Goal: Task Accomplishment & Management: Use online tool/utility

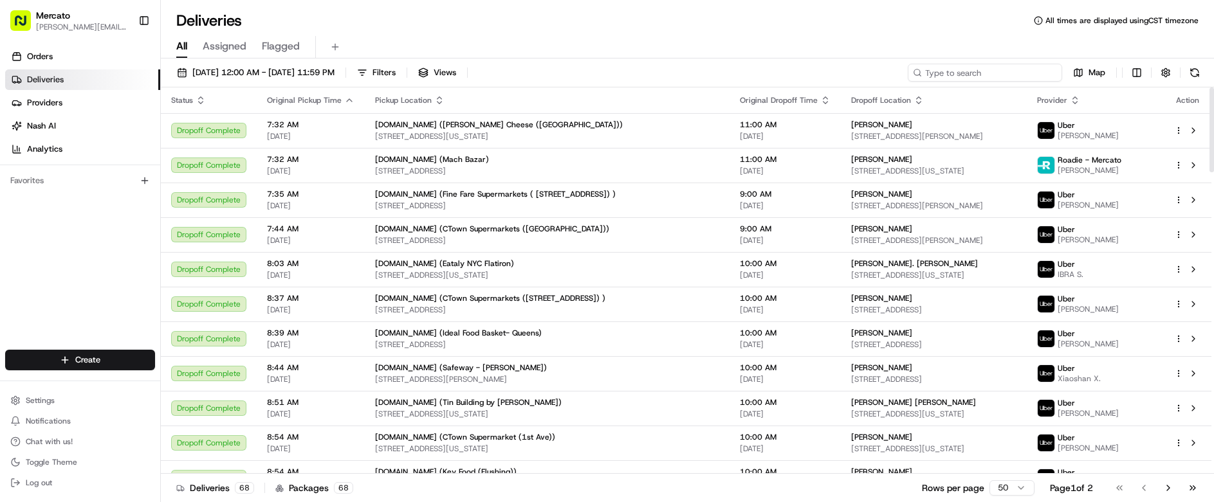
click at [1027, 64] on input at bounding box center [984, 73] width 154 height 18
paste input "job_eFsbuepwj9K5zp5UNjLuTD"
type input "job_eFsbuepwj9K5zp5UNjLuTD"
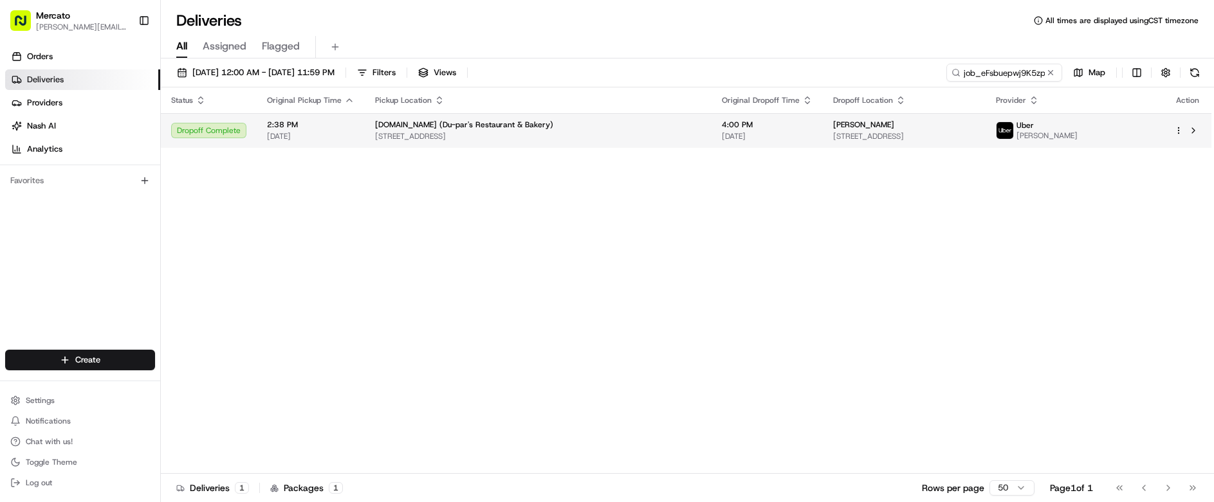
click at [383, 131] on span "[STREET_ADDRESS]" at bounding box center [538, 136] width 326 height 10
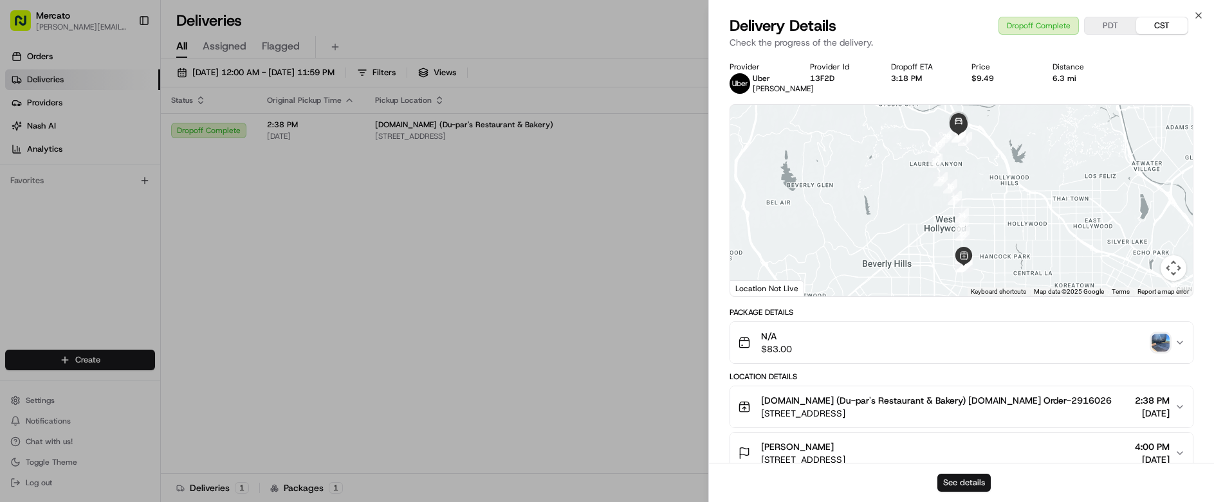
click at [971, 488] on button "See details" at bounding box center [963, 483] width 53 height 18
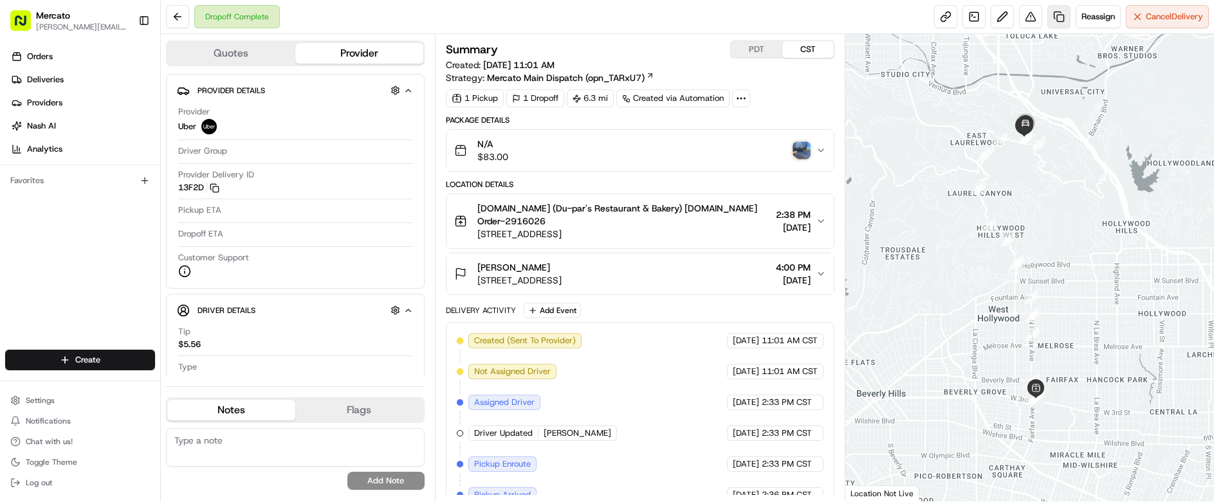
click at [1070, 15] on link at bounding box center [1058, 16] width 23 height 23
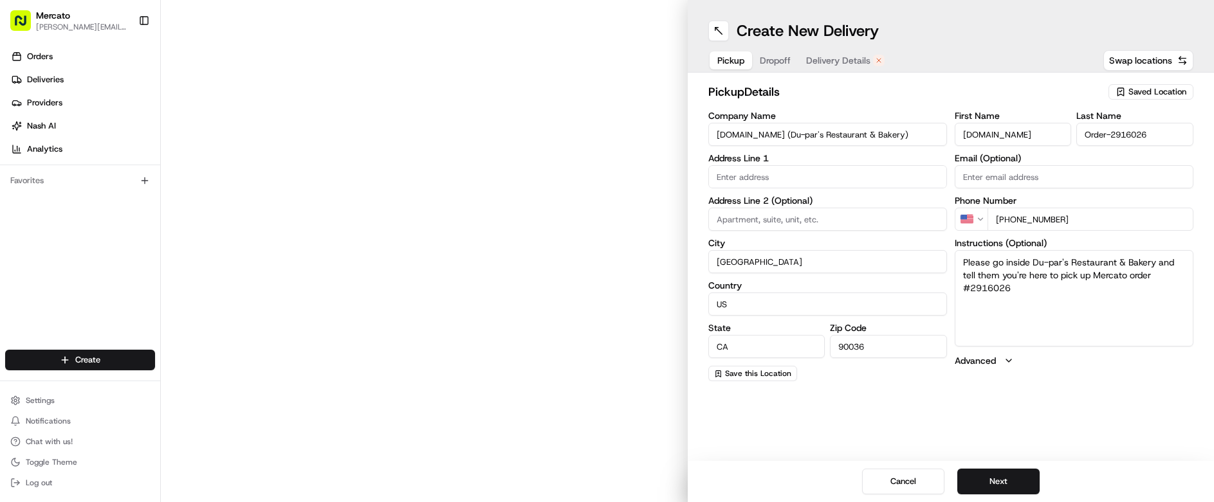
type input "[STREET_ADDRESS]"
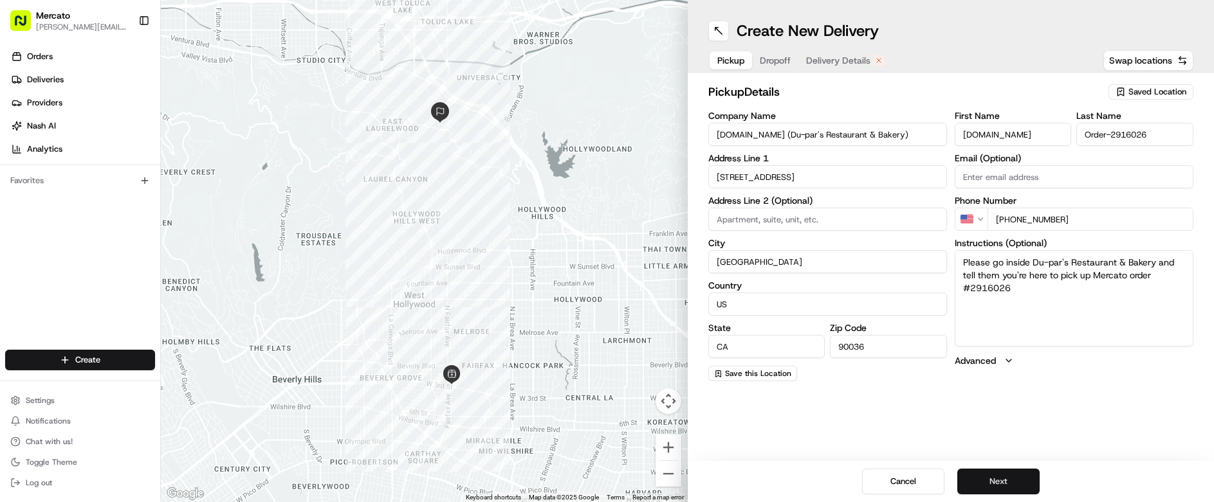
click at [976, 485] on button "Next" at bounding box center [998, 482] width 82 height 26
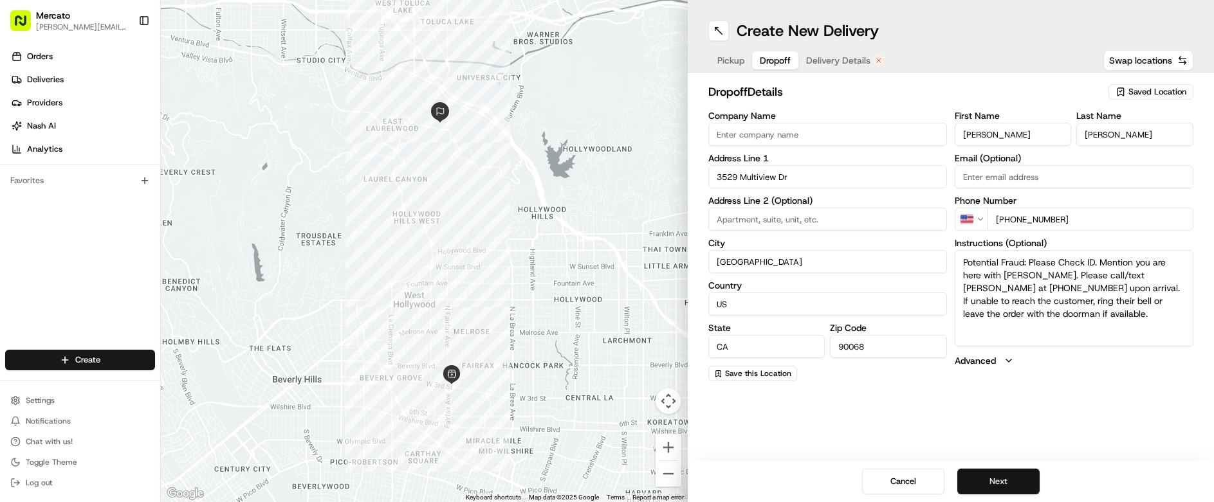
click at [975, 484] on button "Next" at bounding box center [998, 482] width 82 height 26
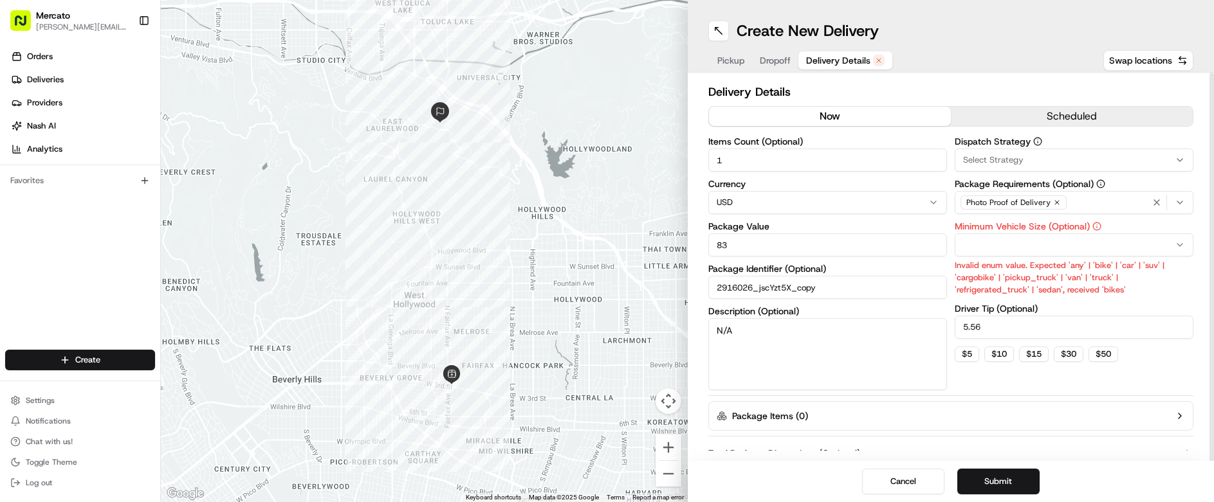
click at [790, 107] on button "now" at bounding box center [830, 116] width 242 height 19
click at [1000, 154] on div "Select Strategy" at bounding box center [1074, 160] width 232 height 12
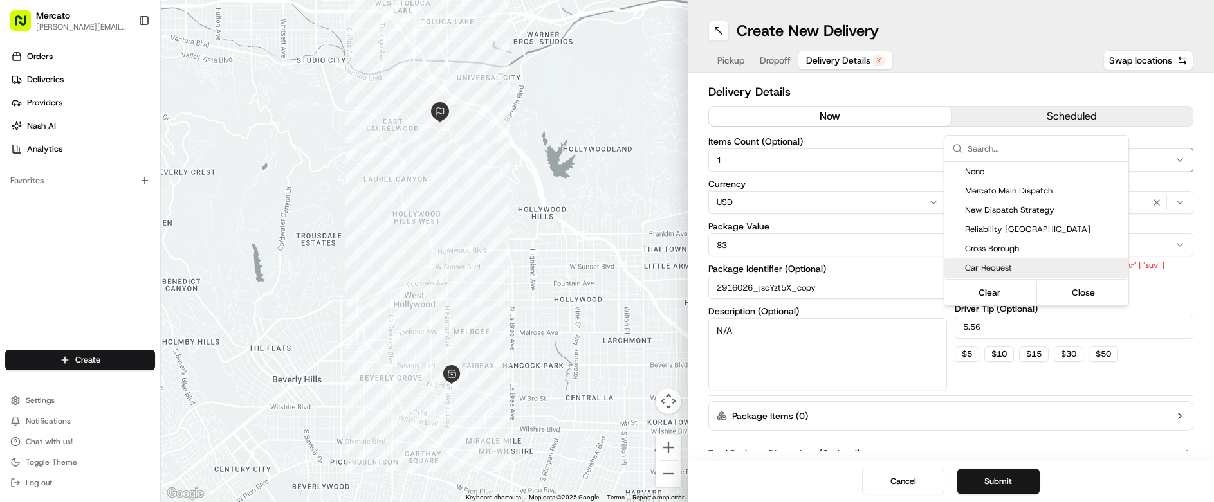
click at [993, 259] on div "Car Request" at bounding box center [1036, 268] width 184 height 19
click at [1051, 284] on button "Close" at bounding box center [1083, 293] width 88 height 18
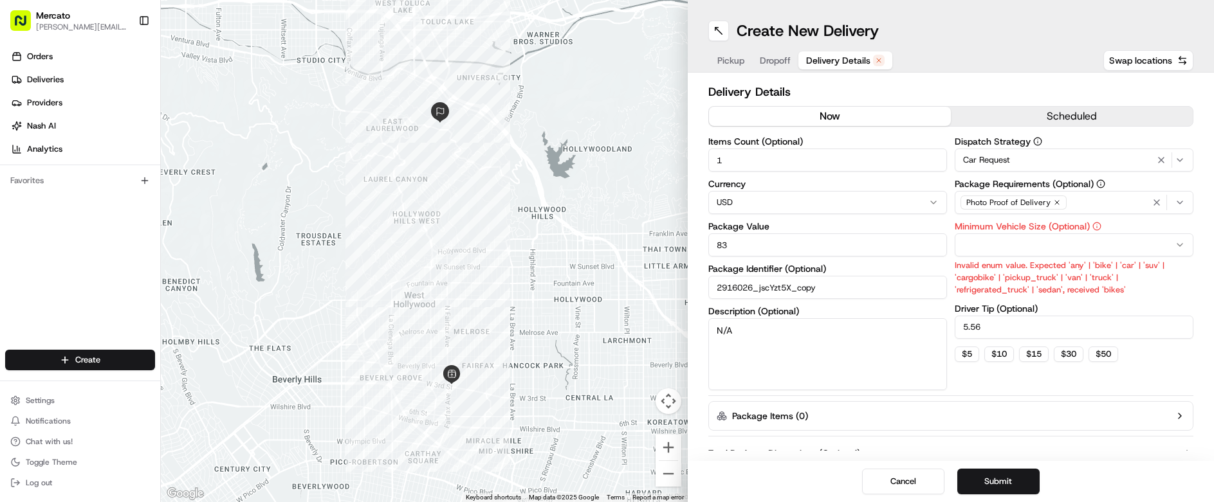
click at [997, 197] on html "Mercato clelia.contreras@ttec.com Toggle Sidebar Orders Deliveries Providers Na…" at bounding box center [607, 251] width 1214 height 502
click at [982, 475] on div "Cancel Submit" at bounding box center [951, 481] width 527 height 41
click at [985, 485] on button "Submit" at bounding box center [998, 482] width 82 height 26
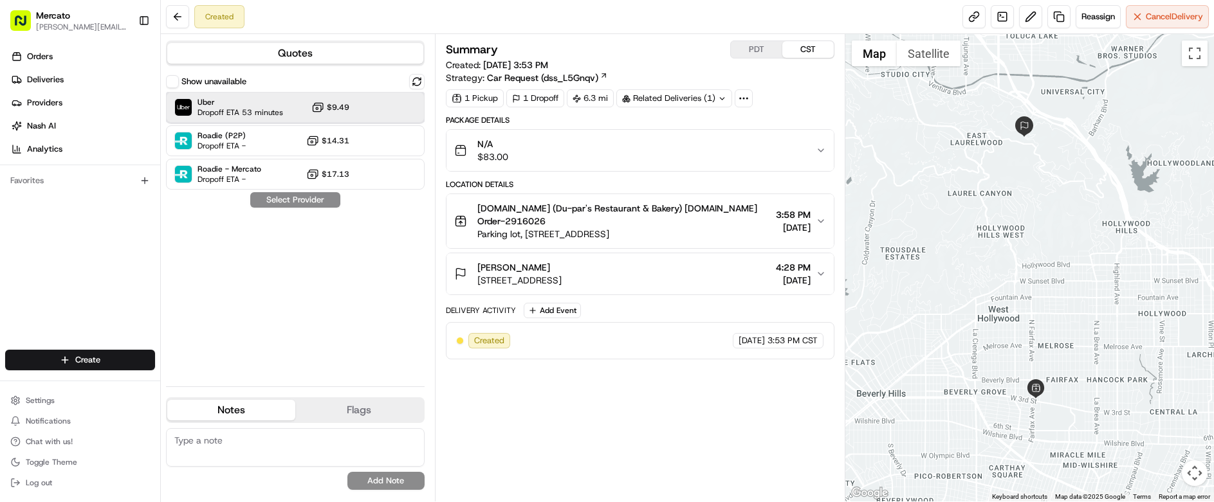
click at [219, 92] on div "Uber Dropoff ETA 53 minutes $9.49" at bounding box center [295, 107] width 259 height 31
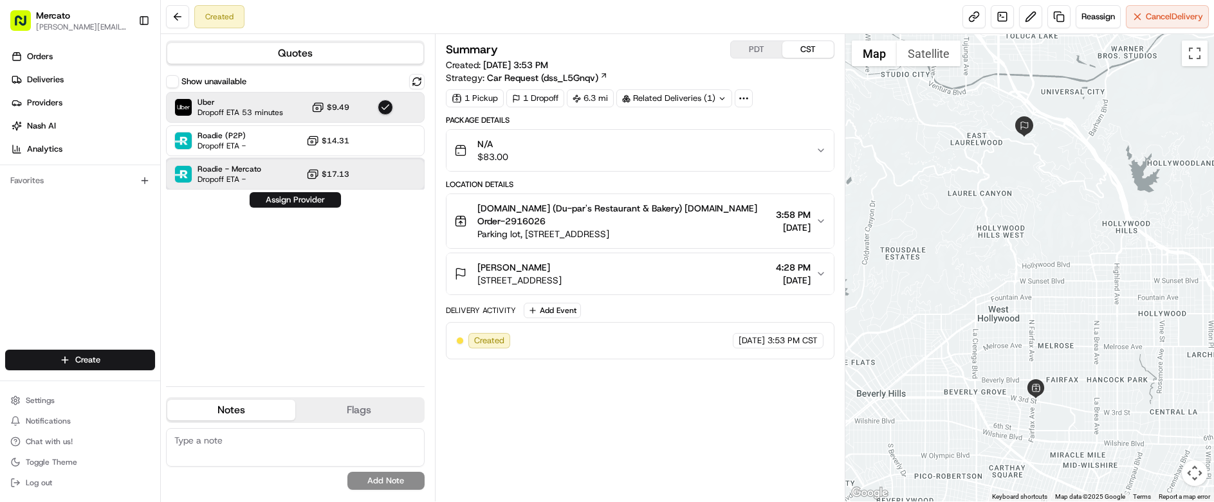
click at [244, 159] on div "Roadie - Mercato Dropoff ETA - $17.13" at bounding box center [295, 174] width 259 height 31
click at [262, 92] on div "Uber Dropoff ETA 53 minutes $9.49" at bounding box center [295, 107] width 259 height 31
click at [250, 192] on button "Assign Provider" at bounding box center [295, 199] width 91 height 15
